Goal: Task Accomplishment & Management: Use online tool/utility

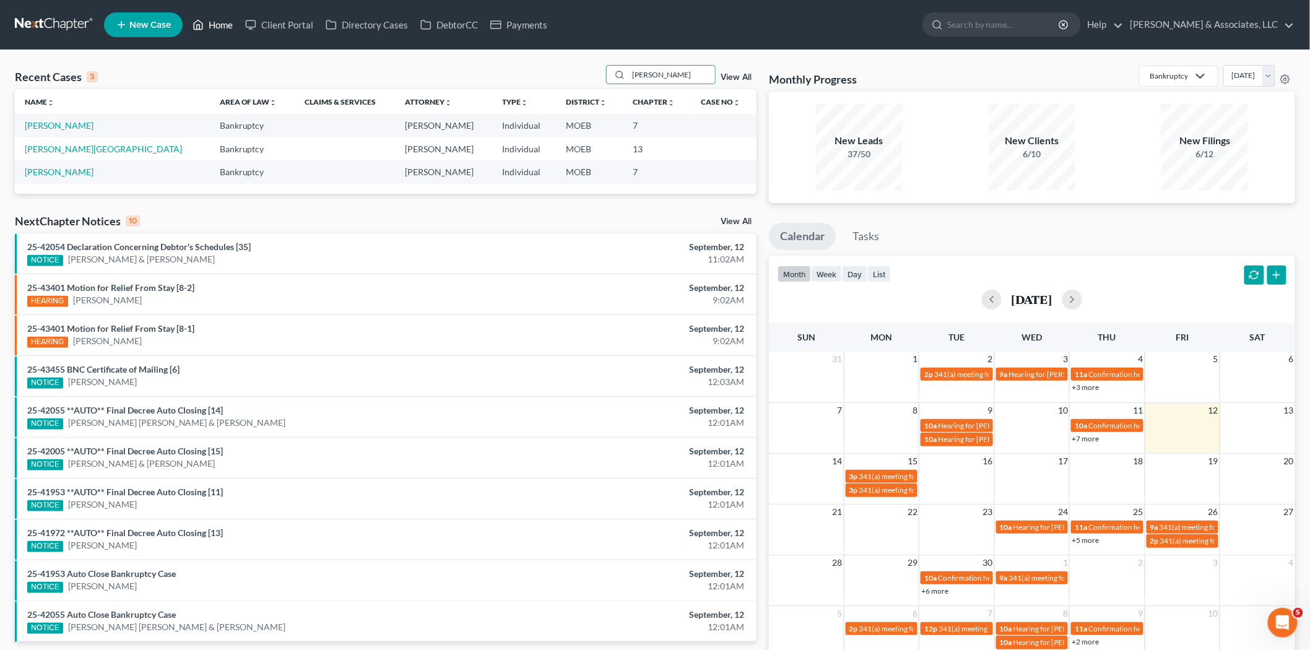
scroll to position [2, 0]
drag, startPoint x: 654, startPoint y: 71, endPoint x: 331, endPoint y: 29, distance: 325.3
click at [356, 29] on div "Home New Case Client Portal Directory Cases DebtorCC Payments [PERSON_NAME] & A…" at bounding box center [655, 357] width 1310 height 715
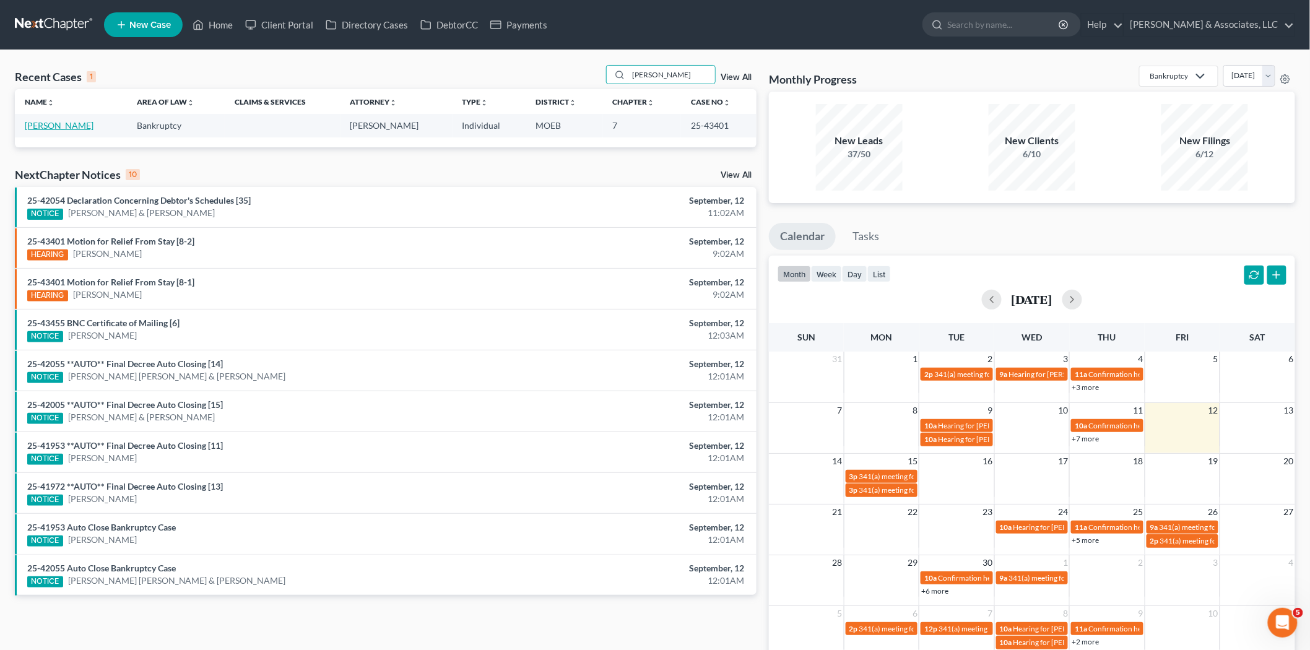
type input "[PERSON_NAME]"
click at [70, 124] on link "[PERSON_NAME]" at bounding box center [59, 125] width 69 height 11
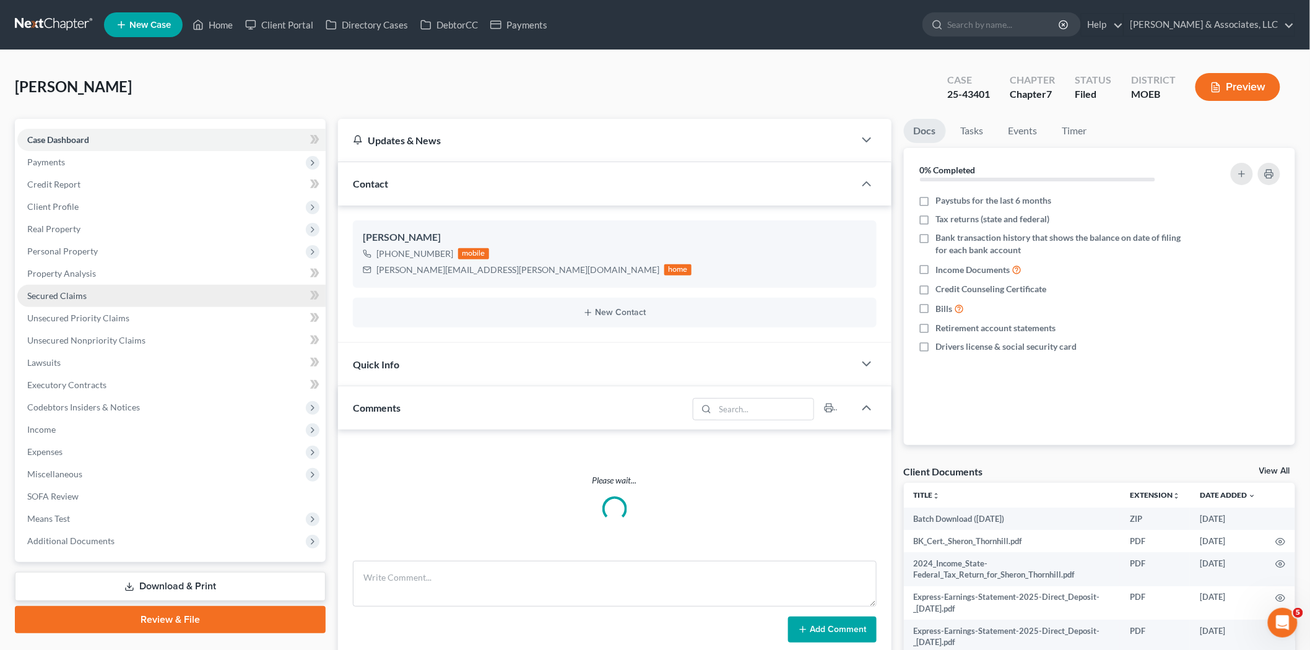
click at [66, 293] on span "Secured Claims" at bounding box center [56, 295] width 59 height 11
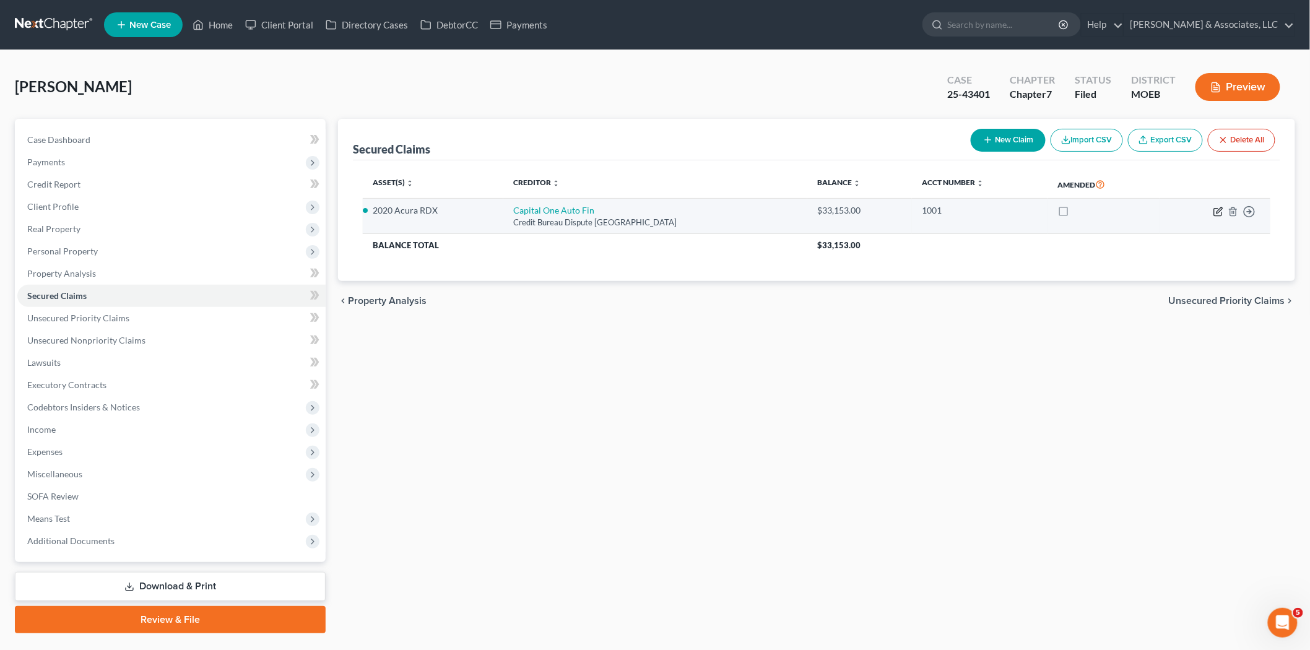
click at [1217, 209] on icon "button" at bounding box center [1219, 212] width 10 height 10
select select "45"
select select "2"
select select "0"
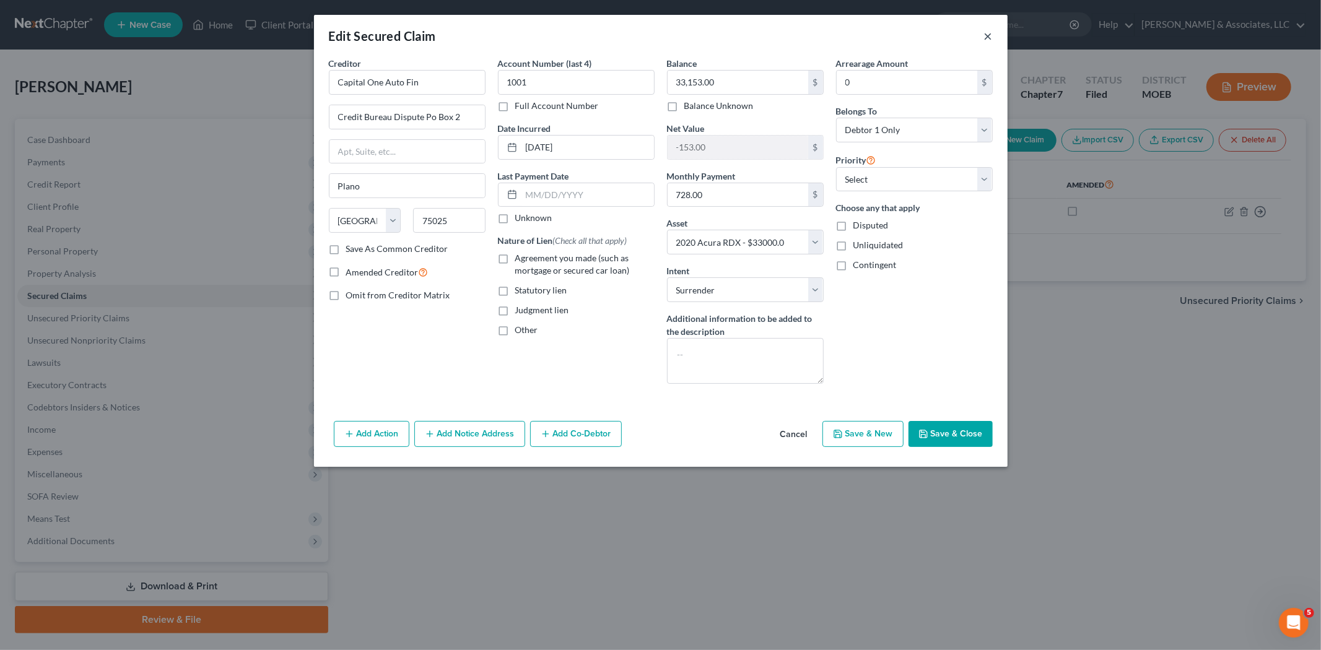
click at [990, 35] on button "×" at bounding box center [988, 35] width 9 height 15
